Goal: Task Accomplishment & Management: Use online tool/utility

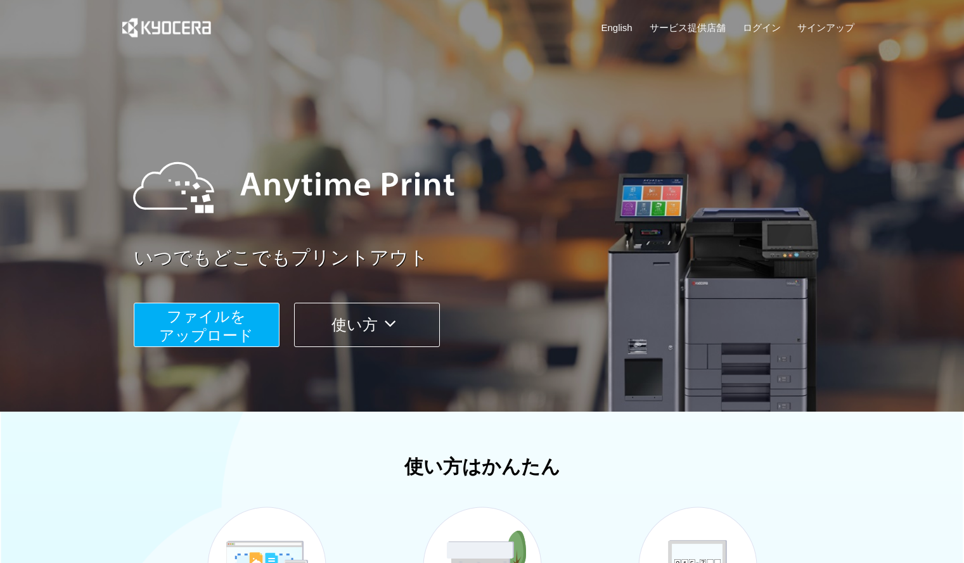
click at [237, 309] on span "ファイルを ​​アップロード" at bounding box center [206, 326] width 94 height 36
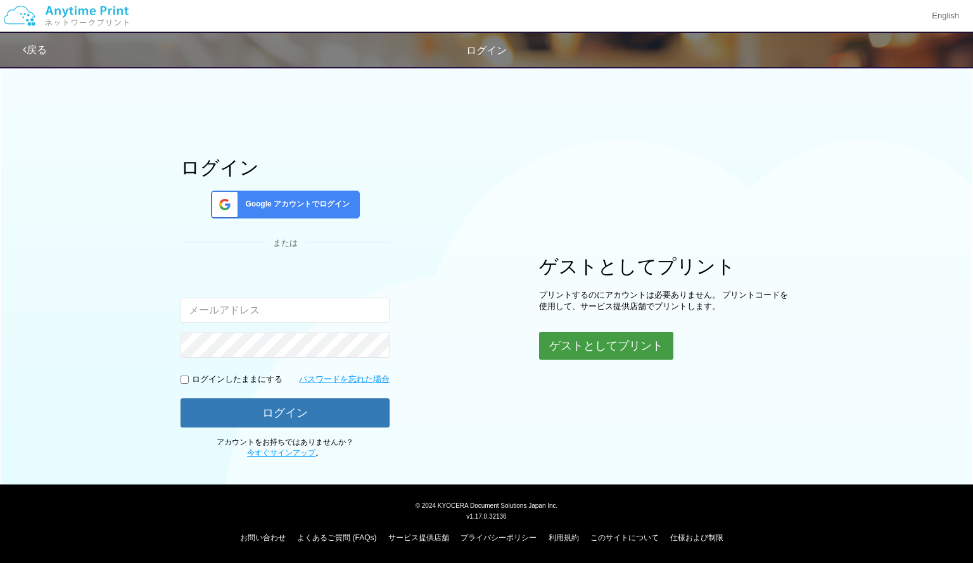
click at [585, 351] on button "ゲストとしてプリント" at bounding box center [606, 346] width 134 height 28
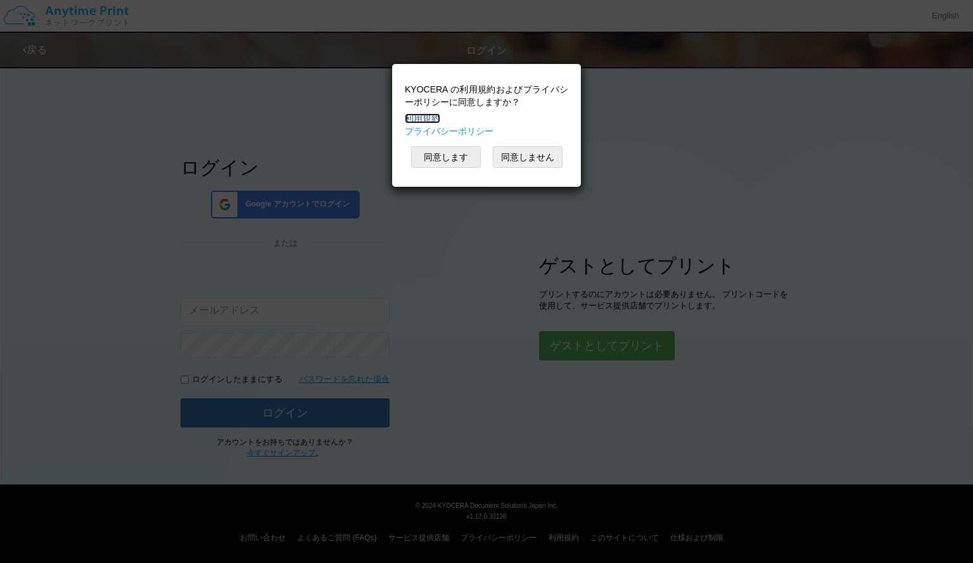
click at [431, 121] on link "利用規約" at bounding box center [422, 118] width 35 height 10
click at [445, 158] on button "同意します" at bounding box center [446, 157] width 70 height 22
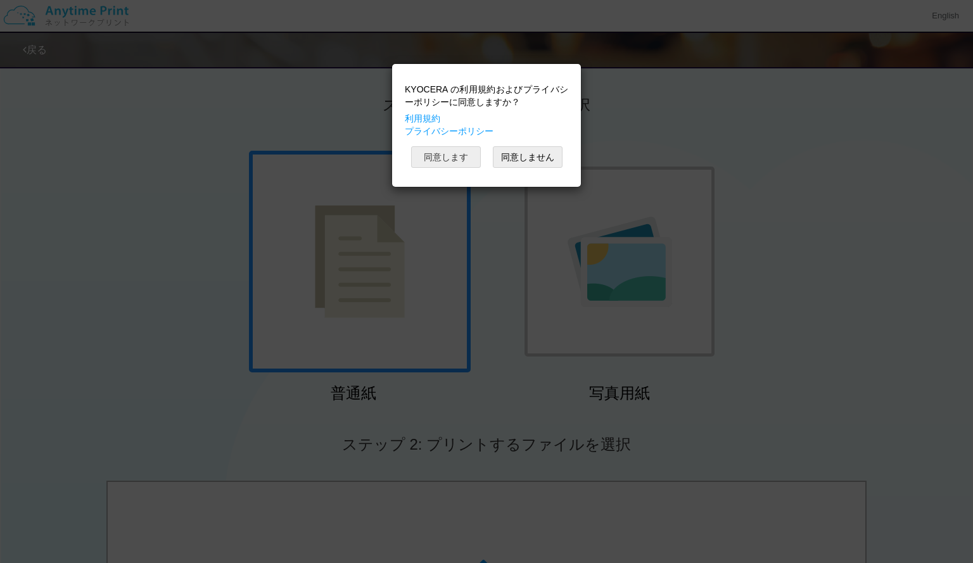
click at [438, 155] on button "同意します" at bounding box center [446, 157] width 70 height 22
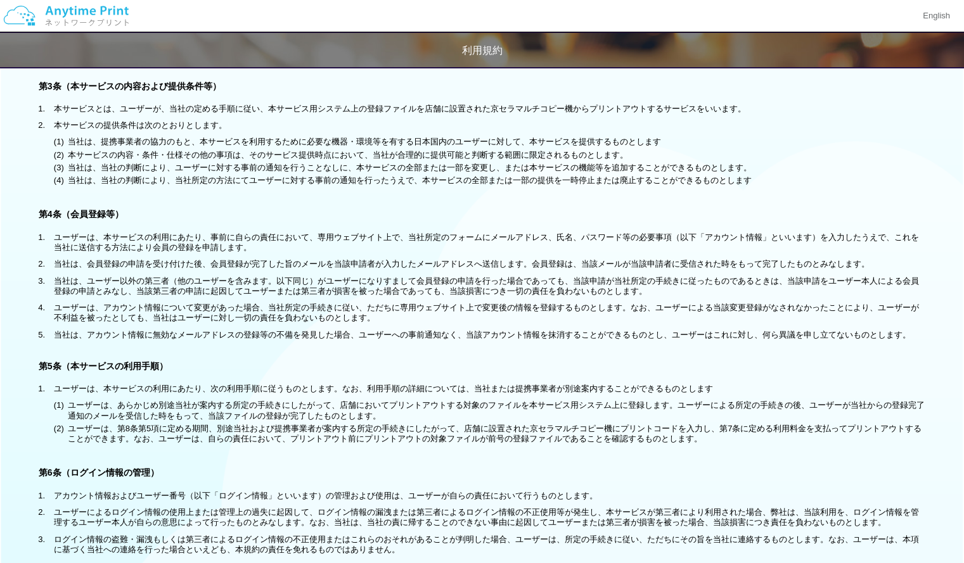
scroll to position [339, 0]
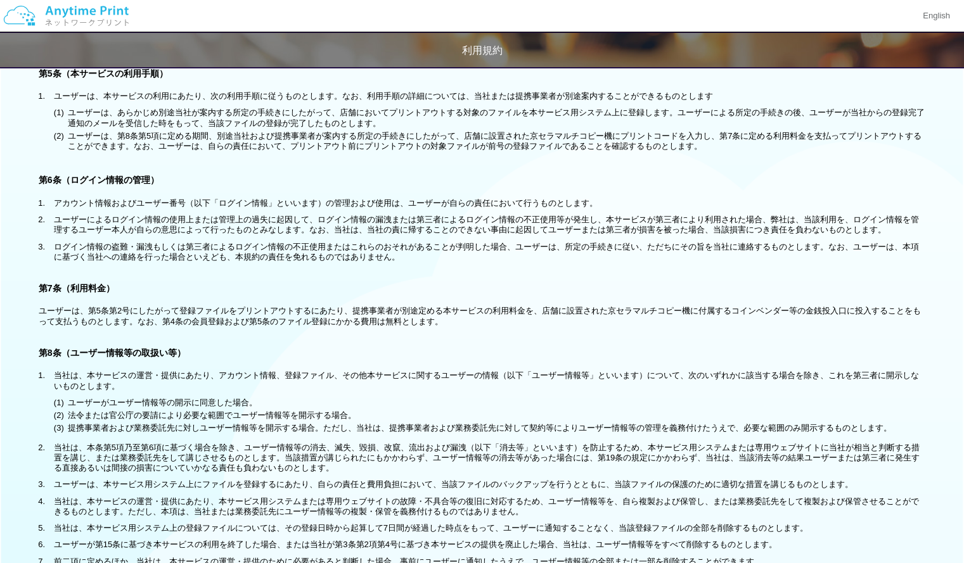
scroll to position [635, 0]
